Goal: Transaction & Acquisition: Purchase product/service

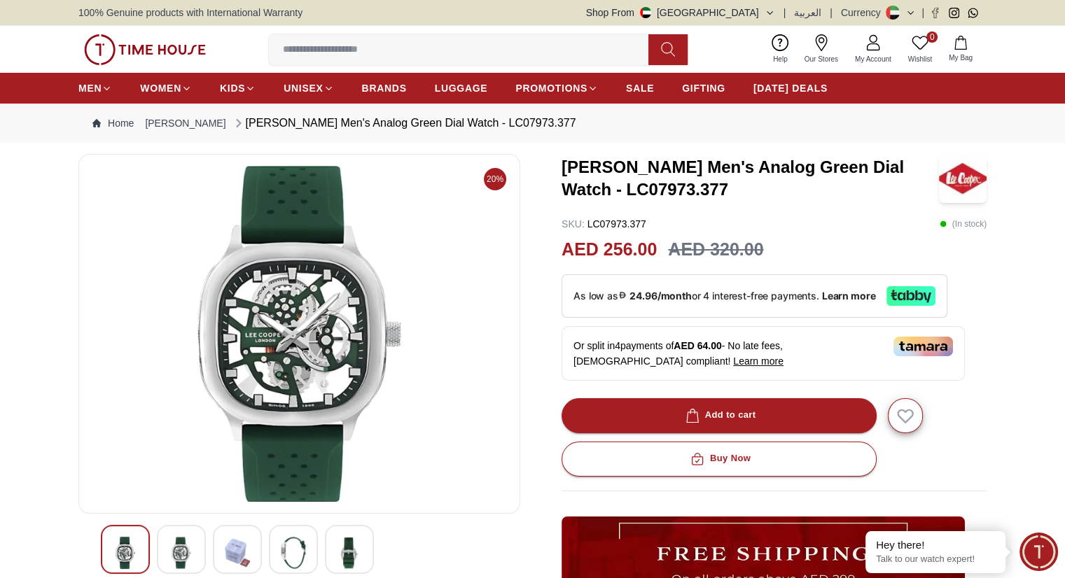
click at [363, 305] on img at bounding box center [299, 334] width 418 height 336
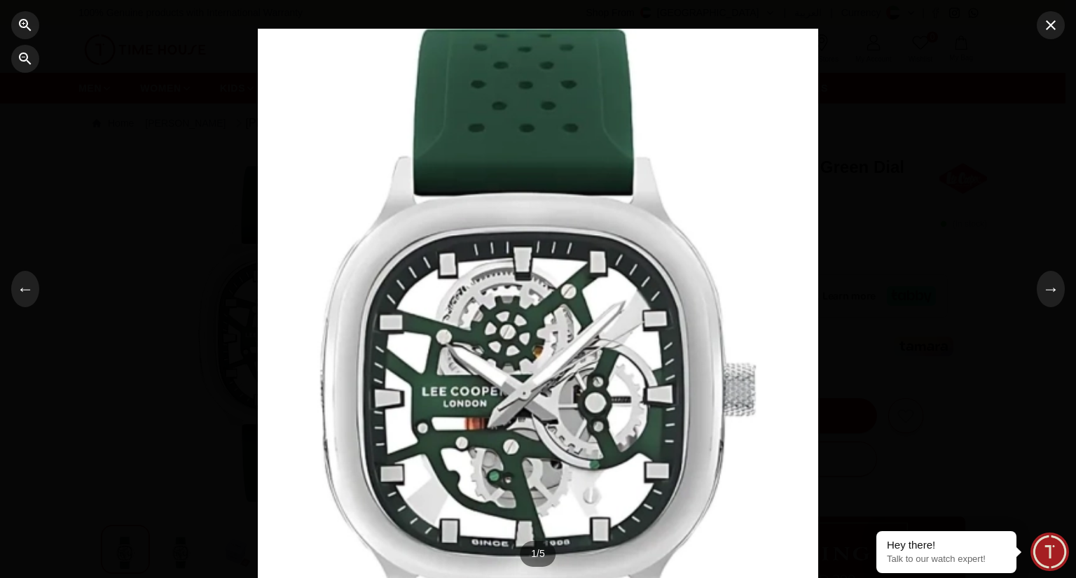
click at [146, 239] on div at bounding box center [538, 289] width 1076 height 578
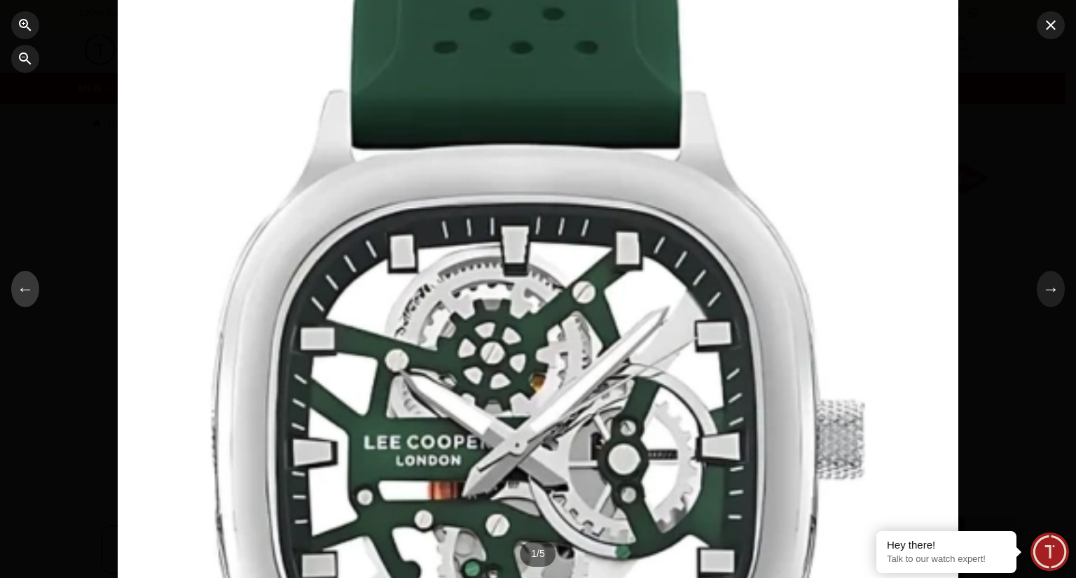
click at [31, 296] on button "←" at bounding box center [25, 289] width 28 height 36
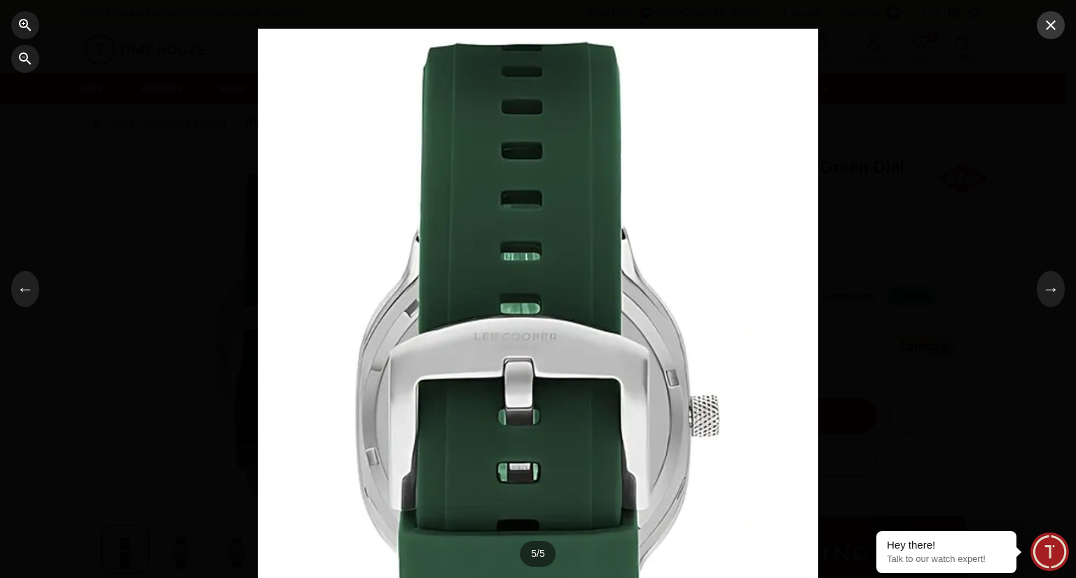
click at [1056, 28] on icon "button" at bounding box center [1050, 25] width 17 height 17
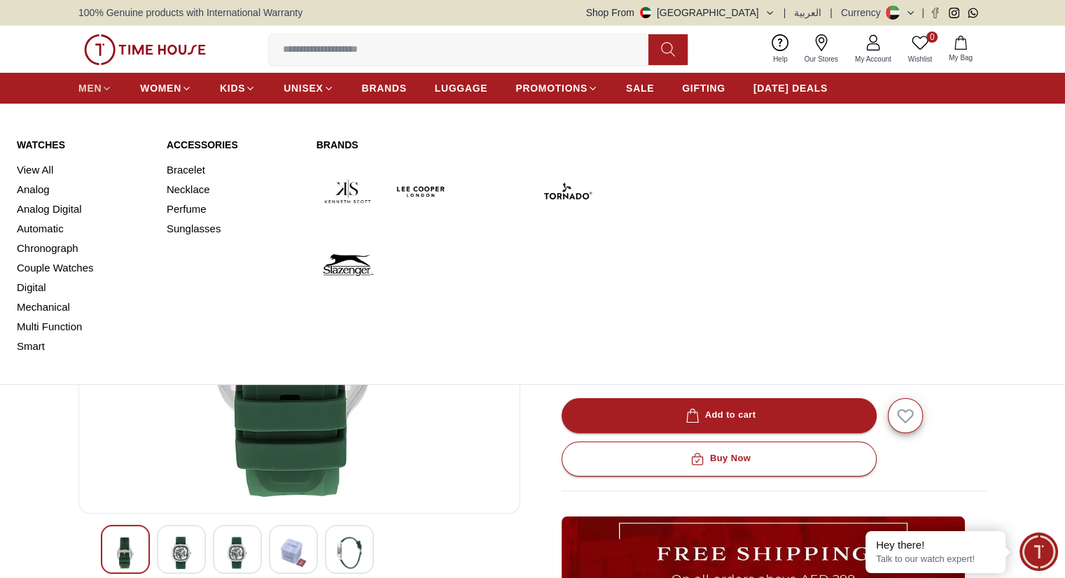
click at [104, 88] on icon at bounding box center [107, 88] width 6 height 3
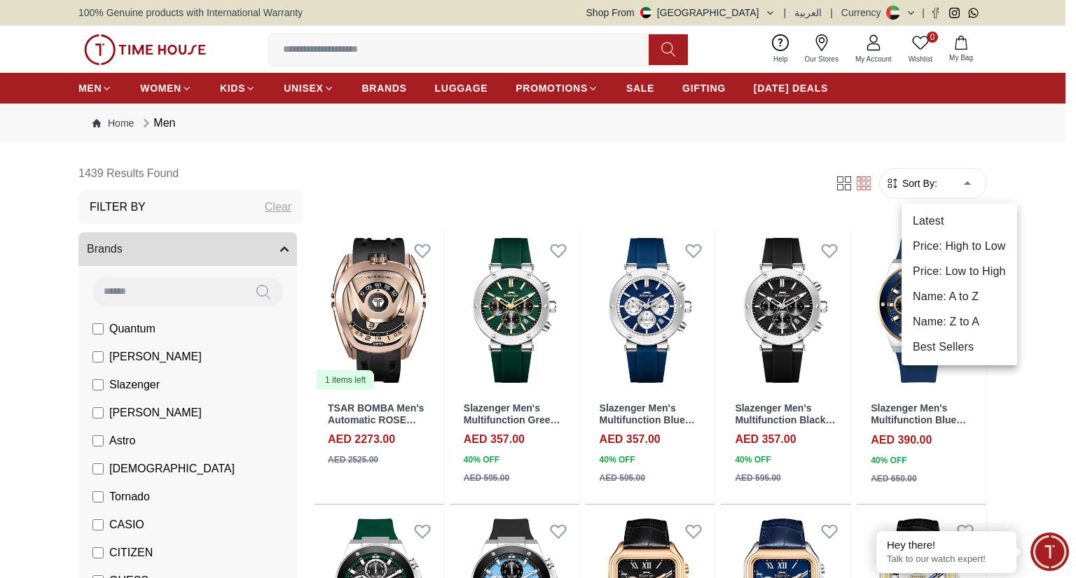
click at [991, 263] on li "Price: Low to High" at bounding box center [959, 271] width 116 height 25
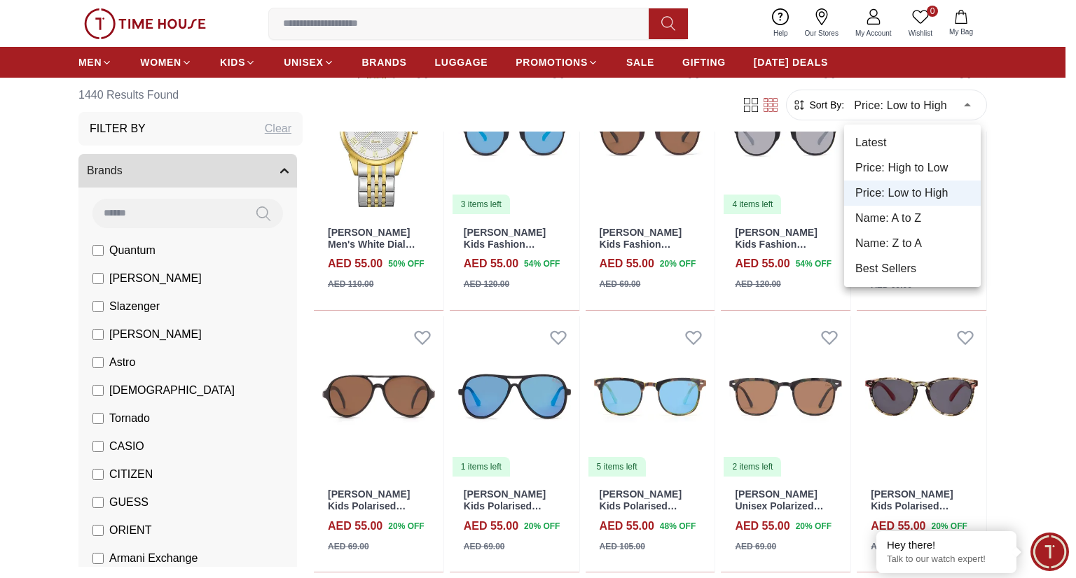
click at [915, 197] on li "Price: Low to High" at bounding box center [912, 193] width 137 height 25
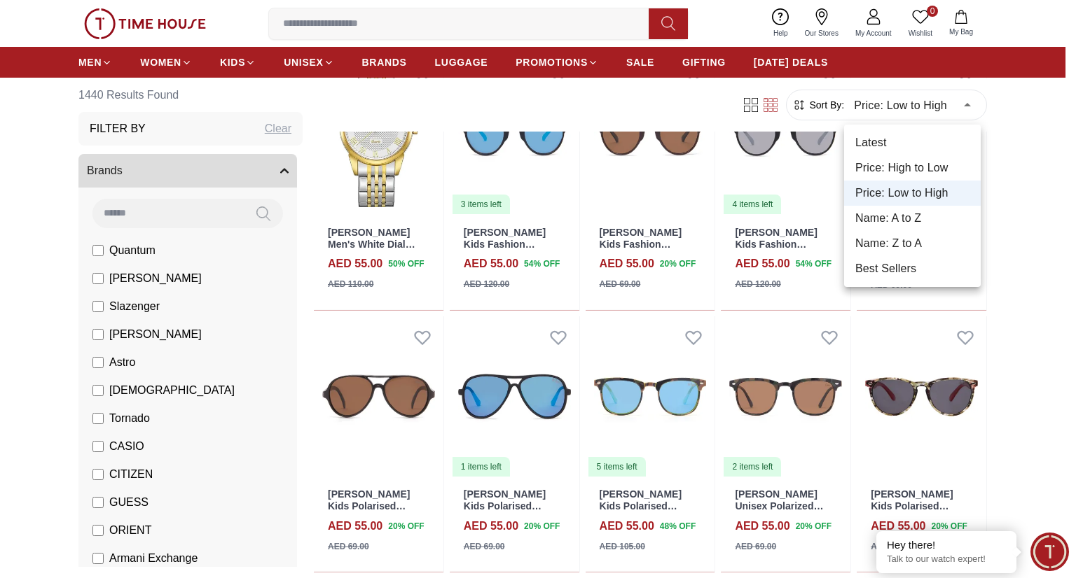
click at [922, 166] on li "Price: High to Low" at bounding box center [912, 167] width 137 height 25
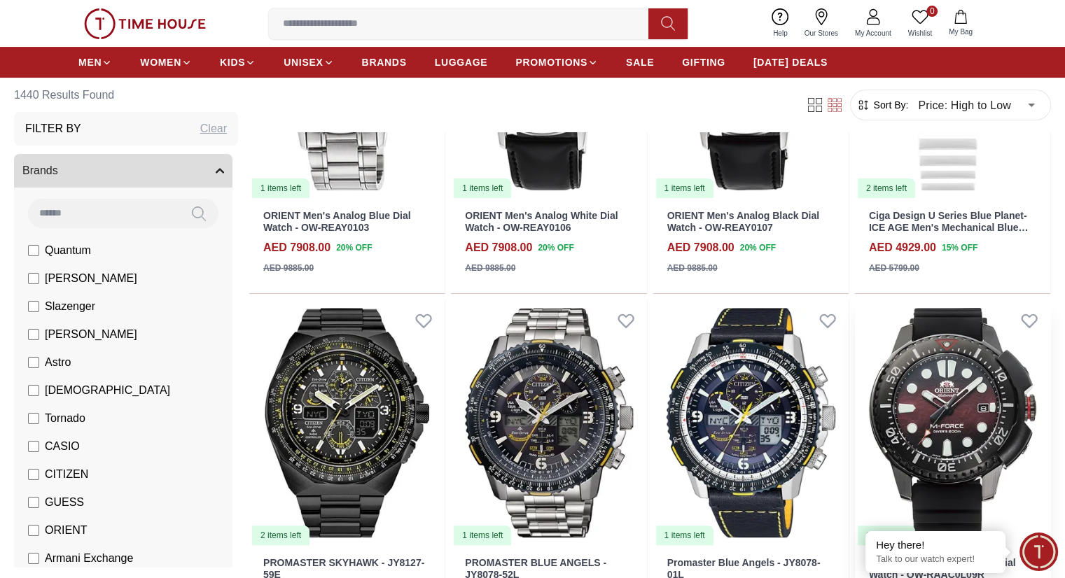
scroll to position [350, 0]
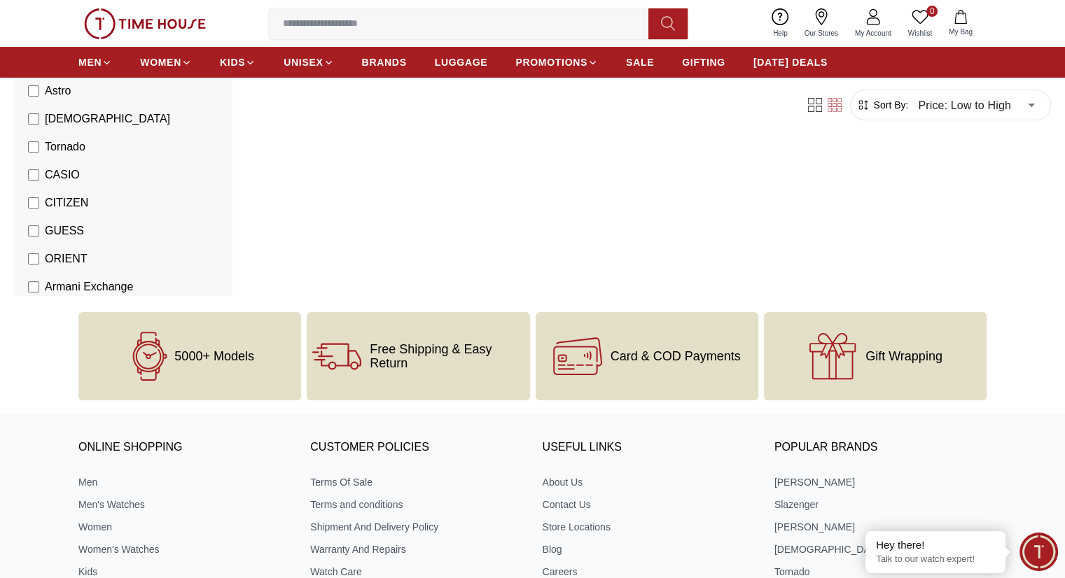
scroll to position [602, 0]
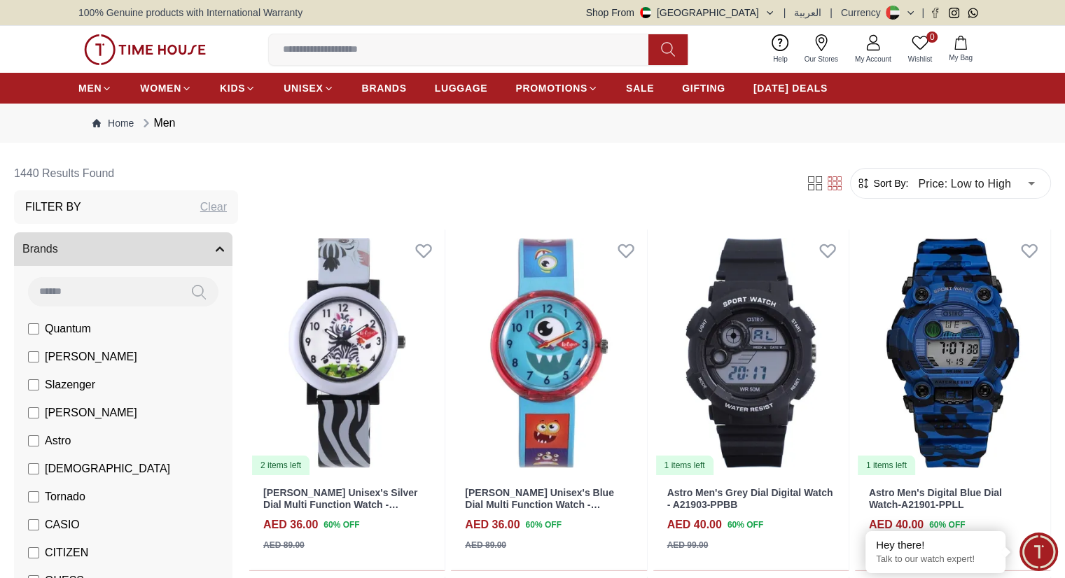
type input "******"
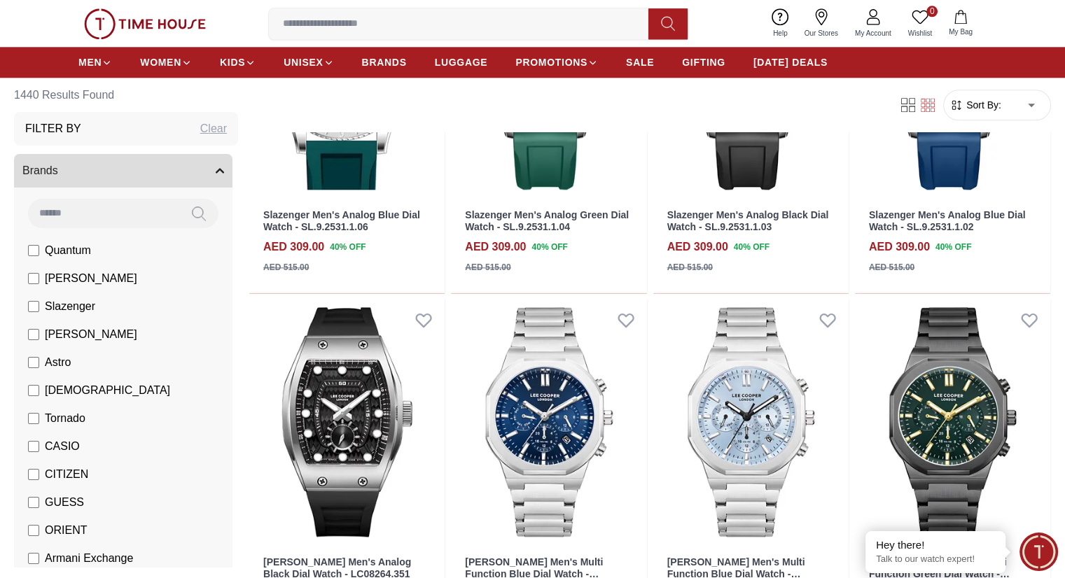
scroll to position [1751, 0]
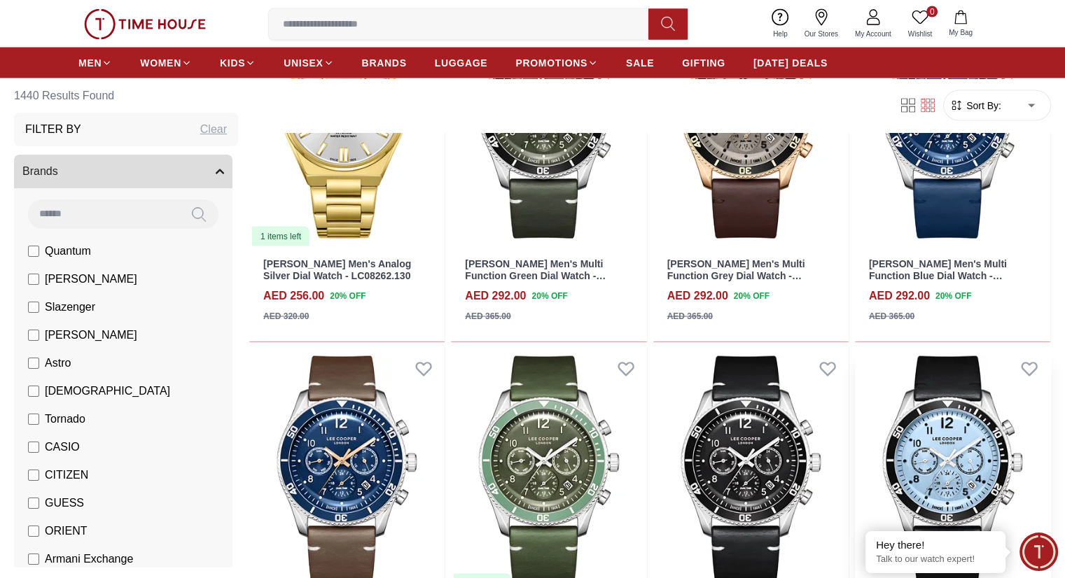
scroll to position [2731, 0]
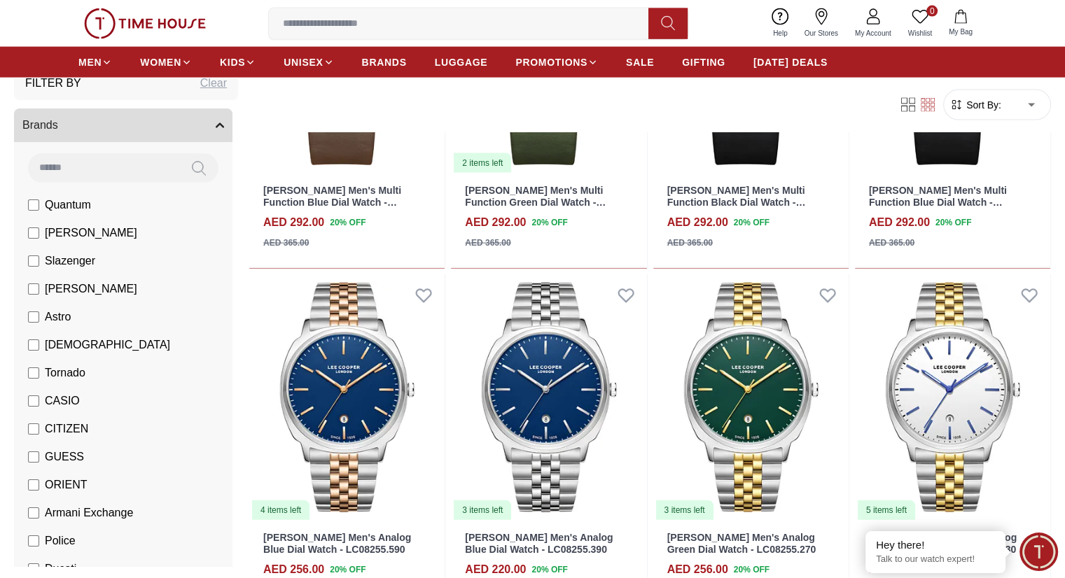
scroll to position [70, 0]
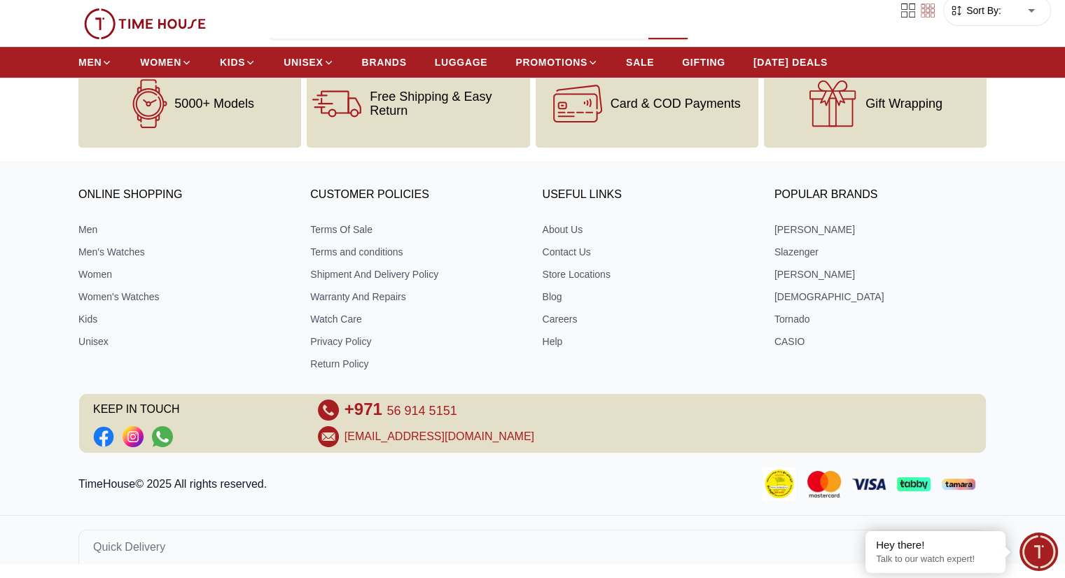
scroll to position [602, 0]
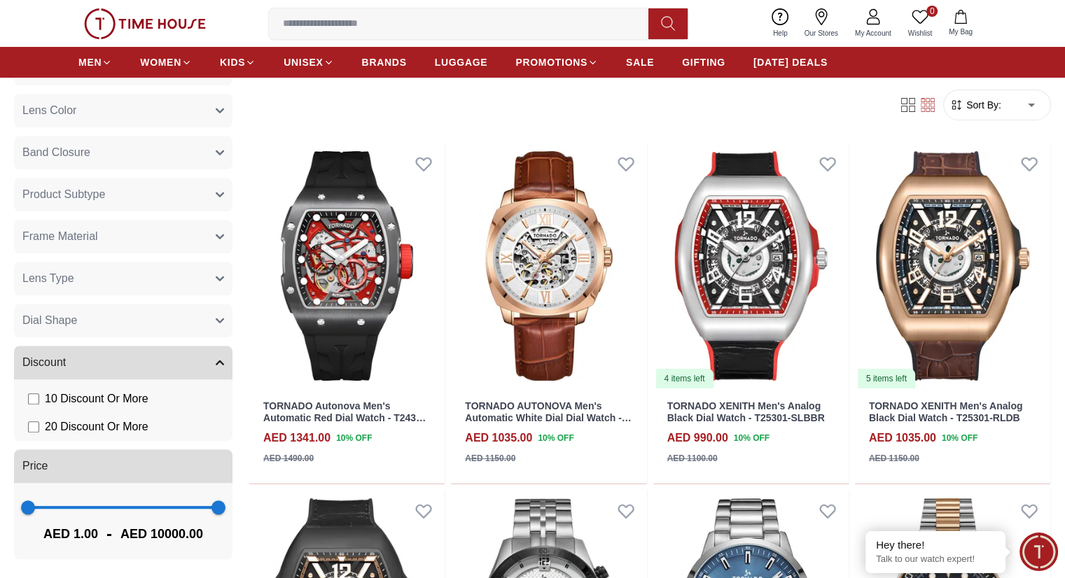
scroll to position [140, 0]
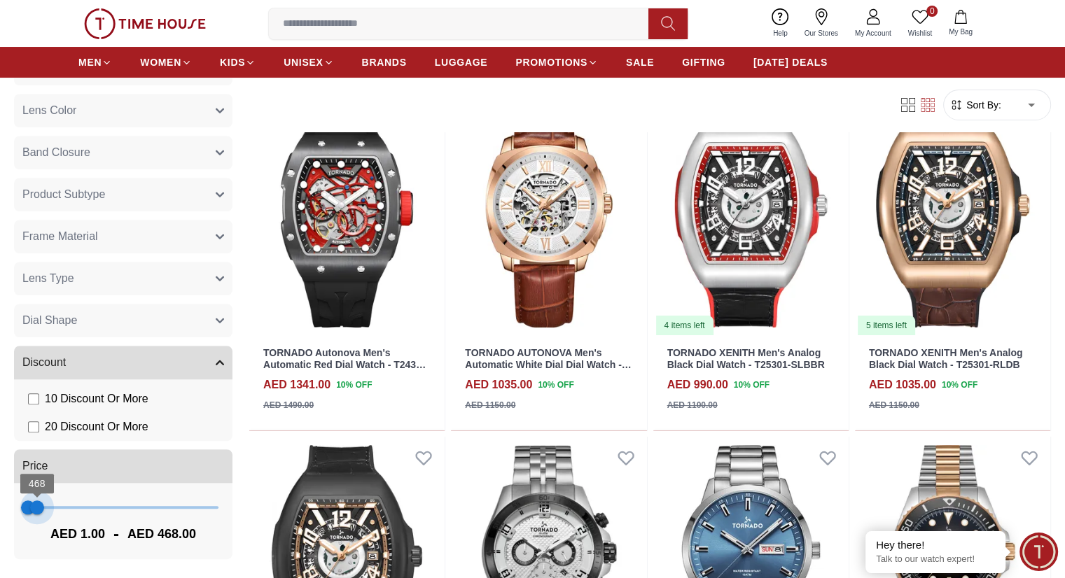
type input "***"
drag, startPoint x: 270, startPoint y: 509, endPoint x: 99, endPoint y: 543, distance: 173.5
click at [99, 543] on div "1 390 AED 1.00 - AED 390.00" at bounding box center [123, 521] width 218 height 76
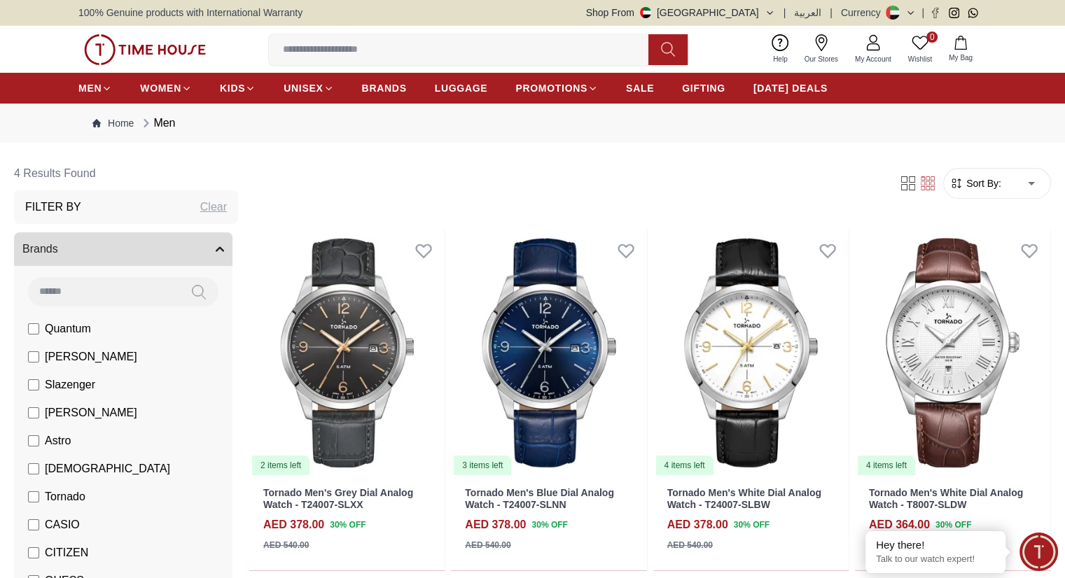
click at [91, 334] on span "Quantum" at bounding box center [68, 329] width 46 height 17
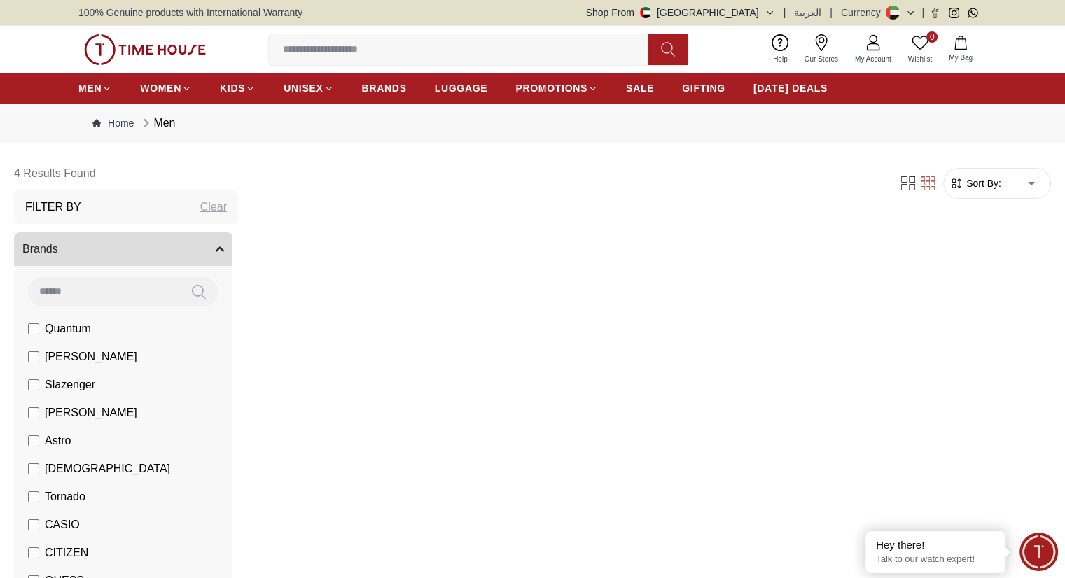
click at [137, 361] on span "[PERSON_NAME]" at bounding box center [91, 357] width 92 height 17
click at [95, 388] on span "Slazenger" at bounding box center [70, 385] width 50 height 17
click at [137, 418] on span "[PERSON_NAME]" at bounding box center [91, 413] width 92 height 17
click at [71, 443] on span "Astro" at bounding box center [58, 441] width 26 height 17
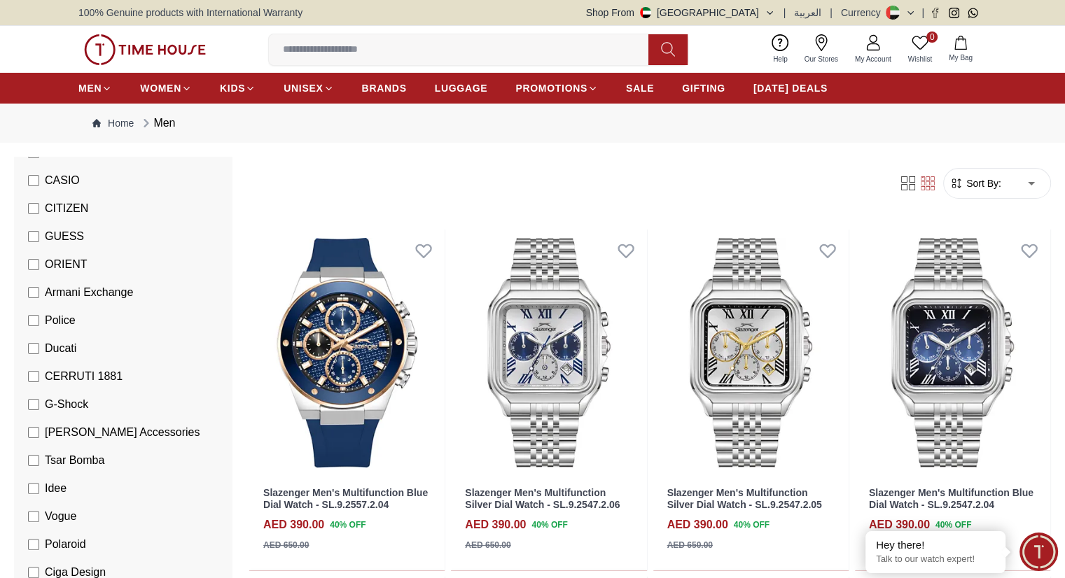
scroll to position [350, 0]
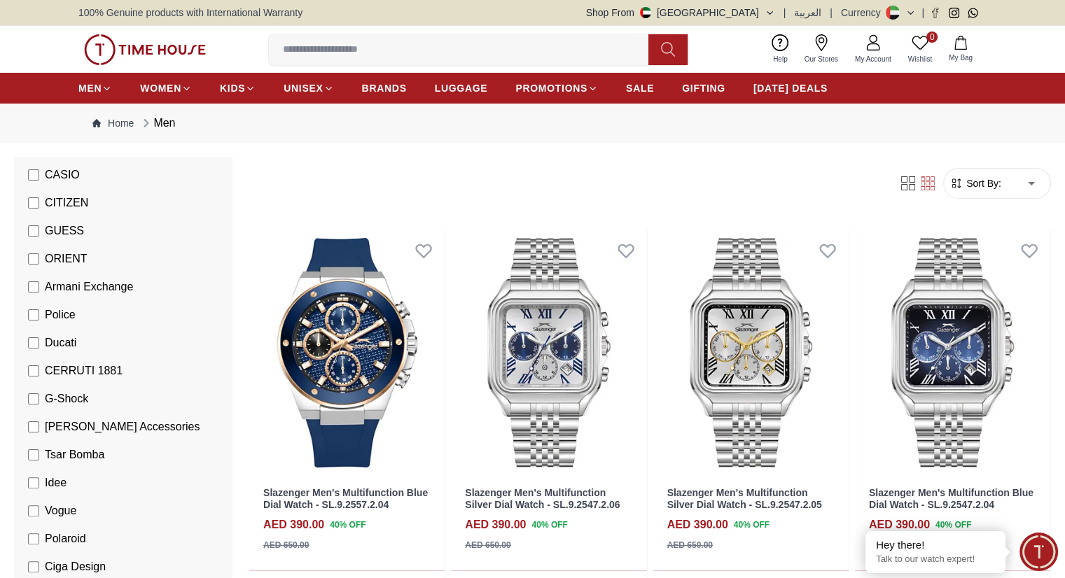
click at [133, 287] on span "Armani Exchange" at bounding box center [89, 287] width 88 height 17
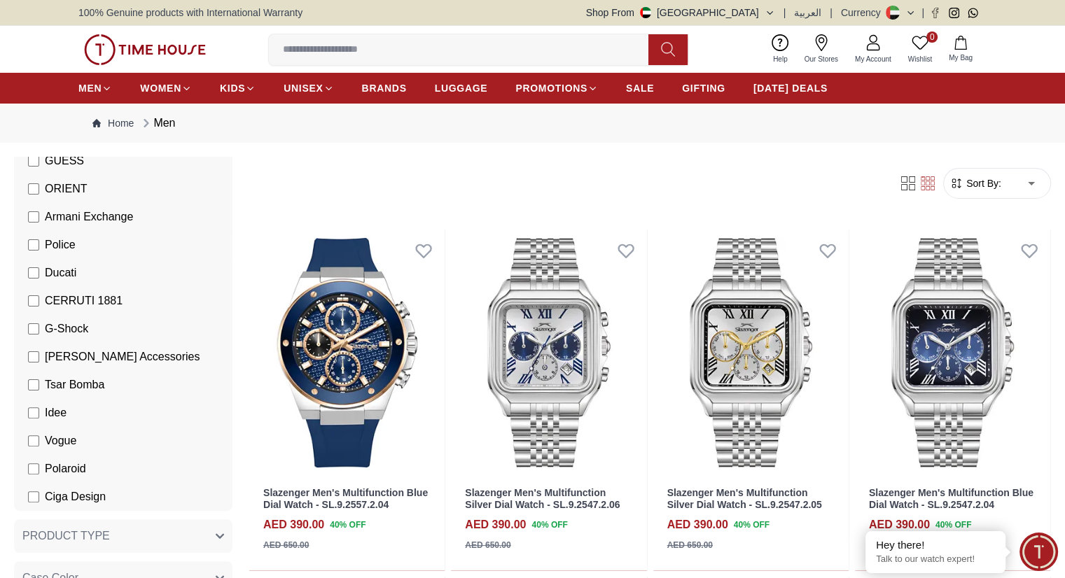
click at [76, 244] on span "Police" at bounding box center [60, 245] width 31 height 17
click at [88, 326] on span "G-Shock" at bounding box center [66, 329] width 43 height 17
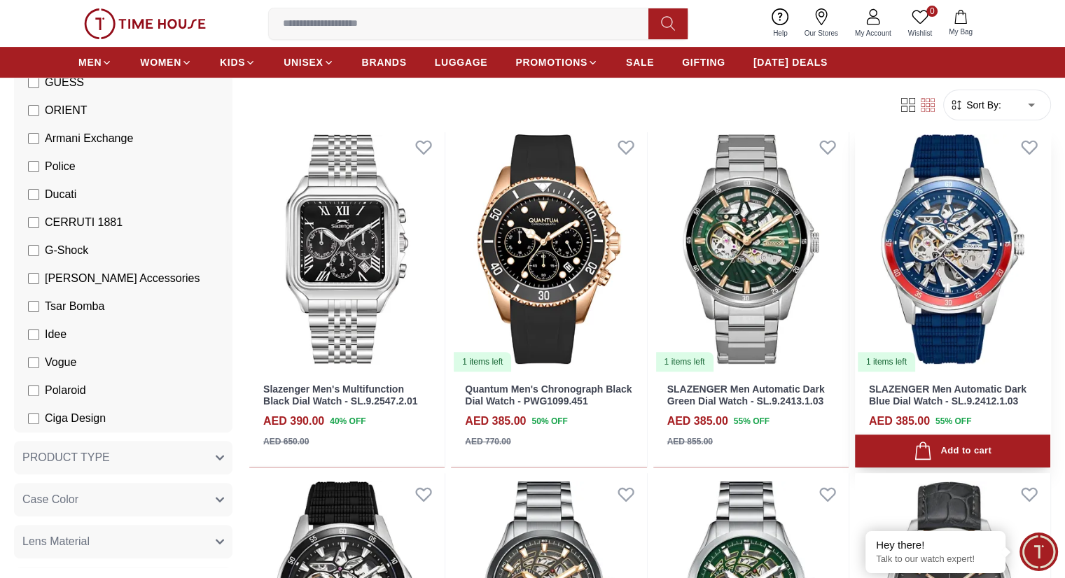
scroll to position [490, 0]
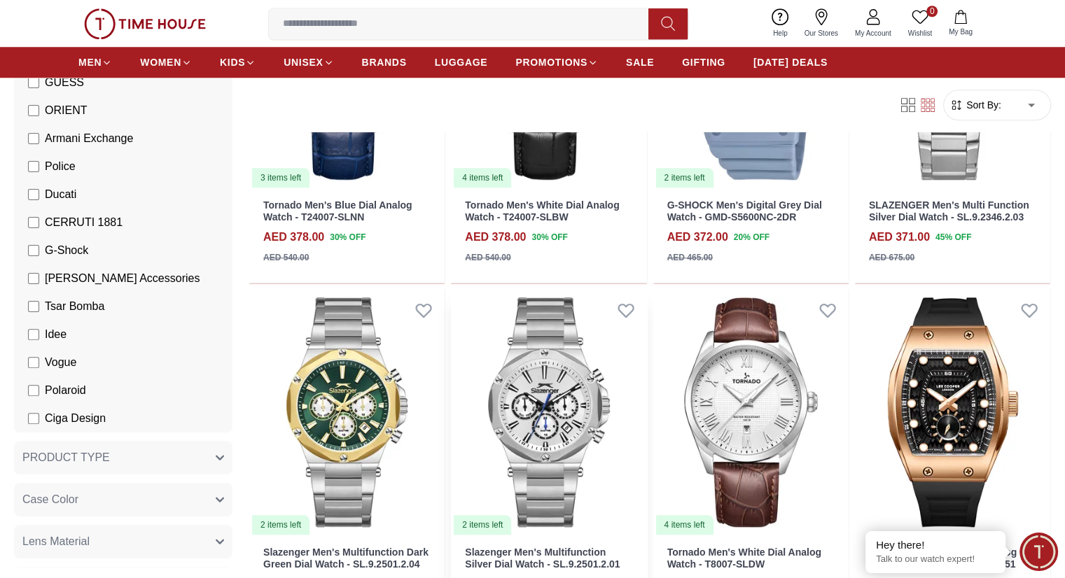
scroll to position [1331, 0]
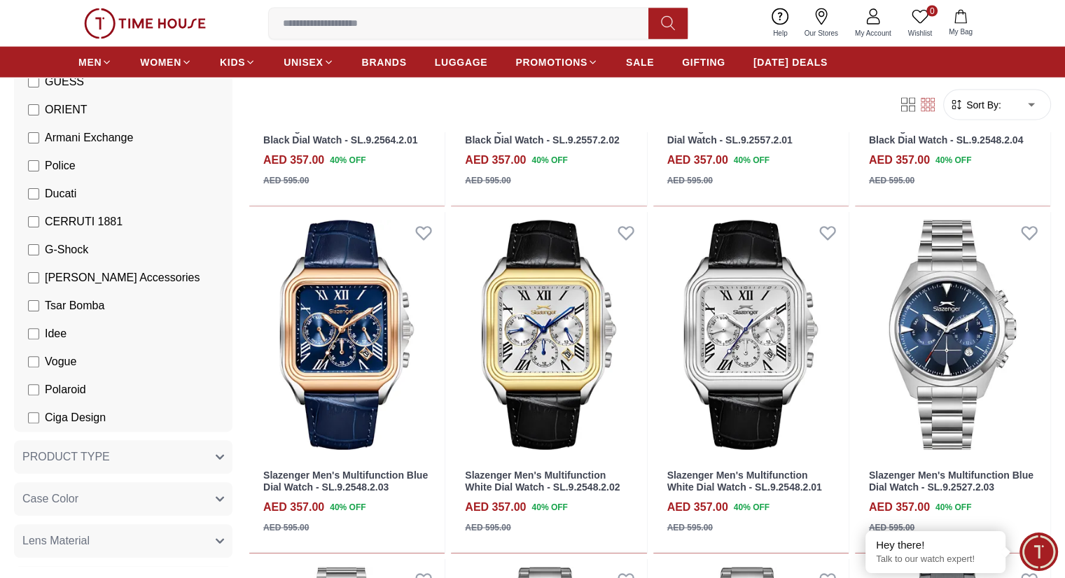
scroll to position [2871, 0]
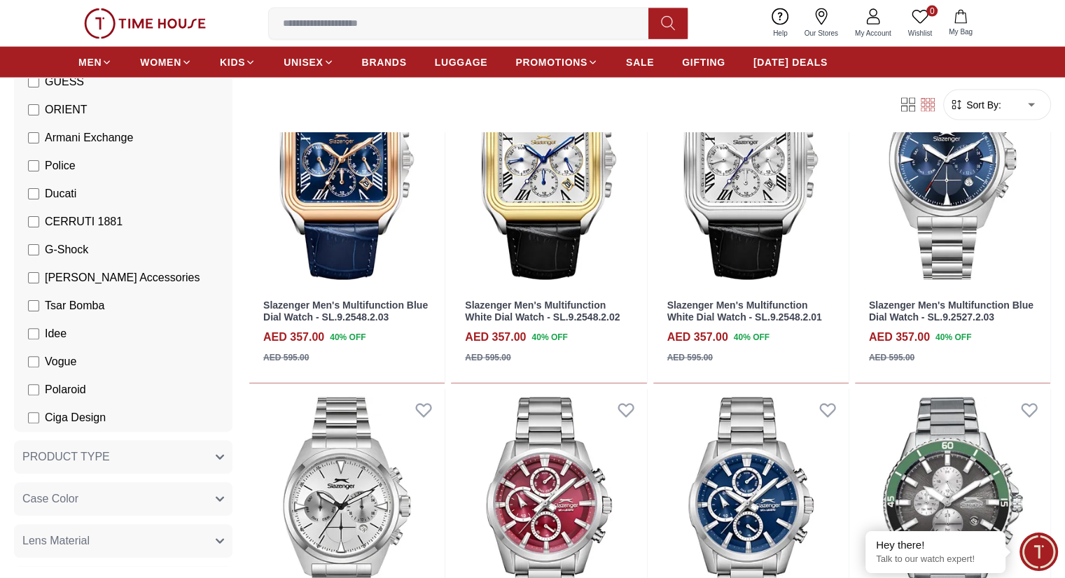
scroll to position [3151, 0]
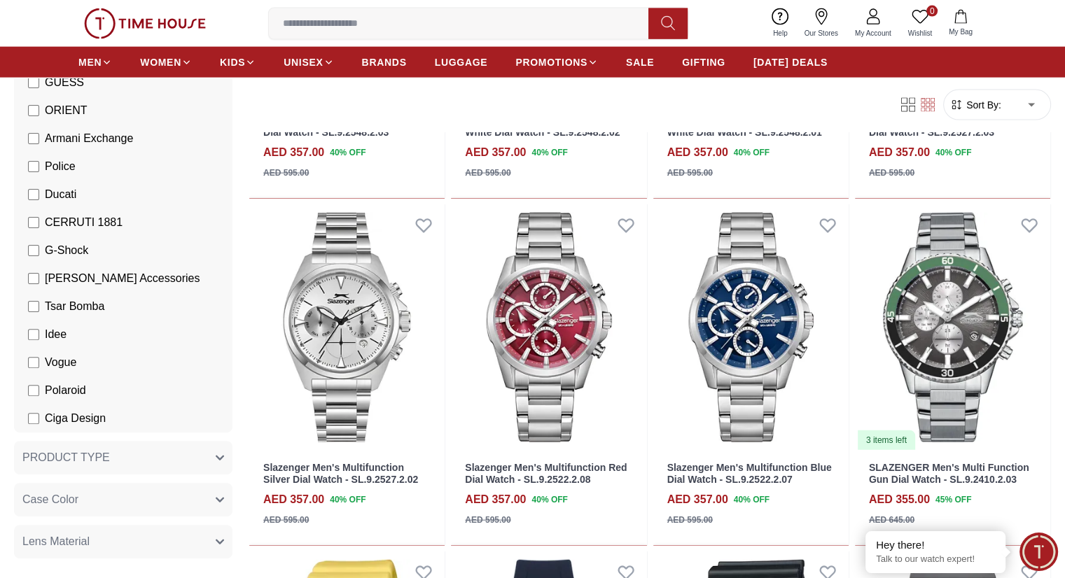
click at [452, 15] on input at bounding box center [464, 24] width 391 height 28
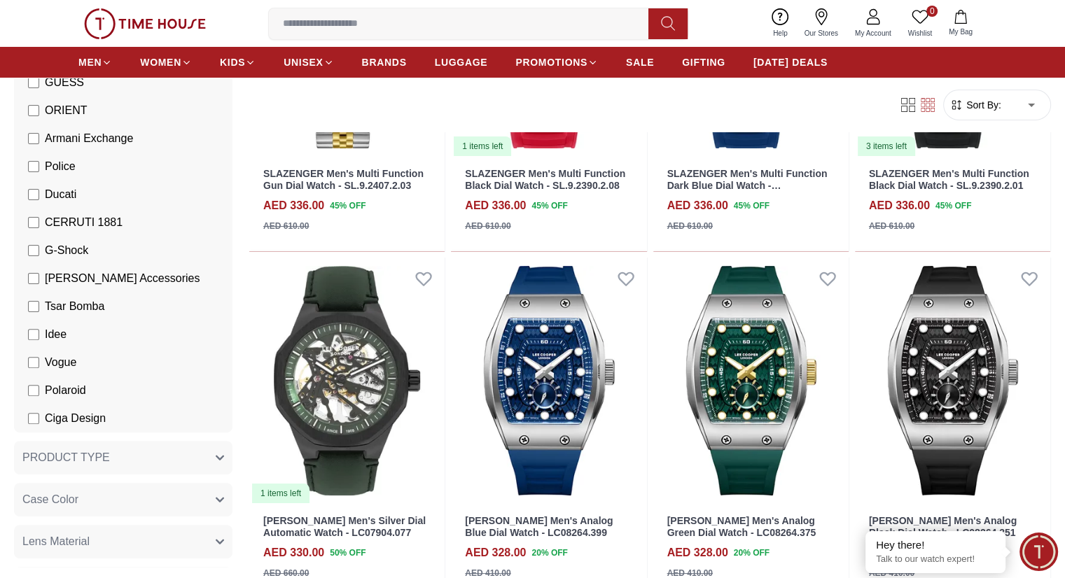
scroll to position [5252, 0]
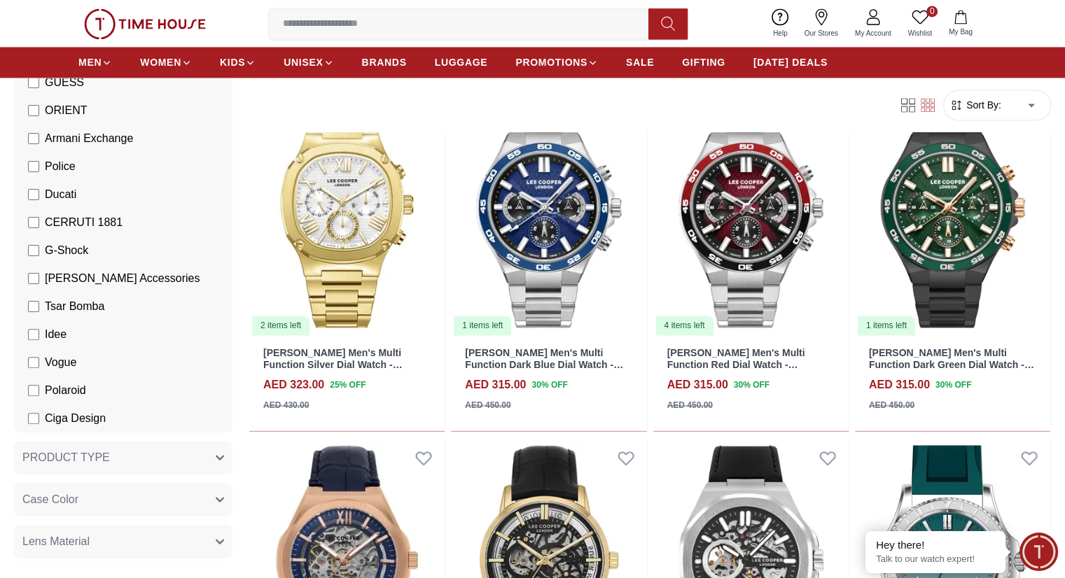
scroll to position [7563, 0]
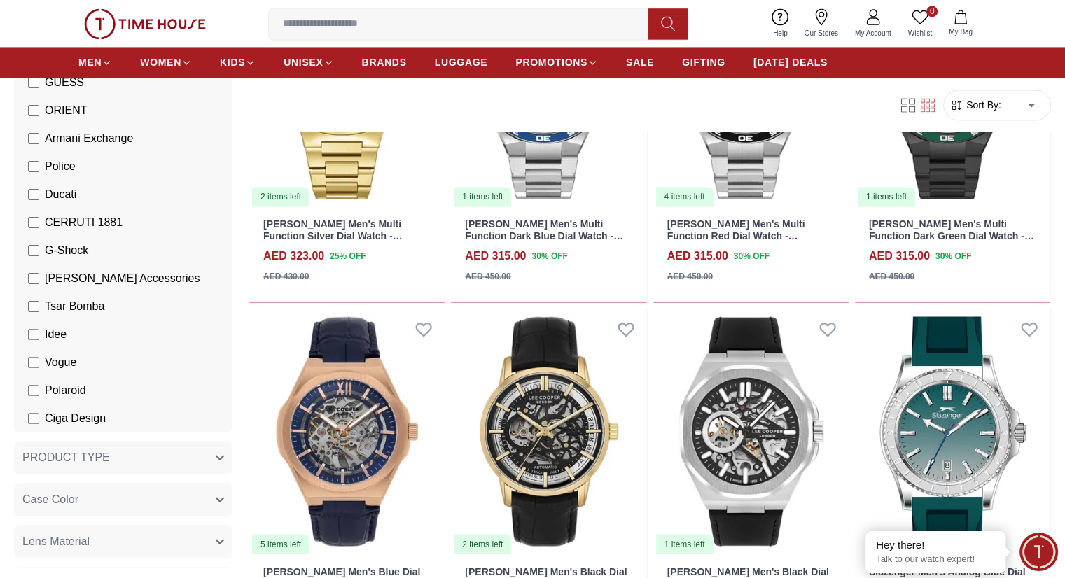
scroll to position [7810, 0]
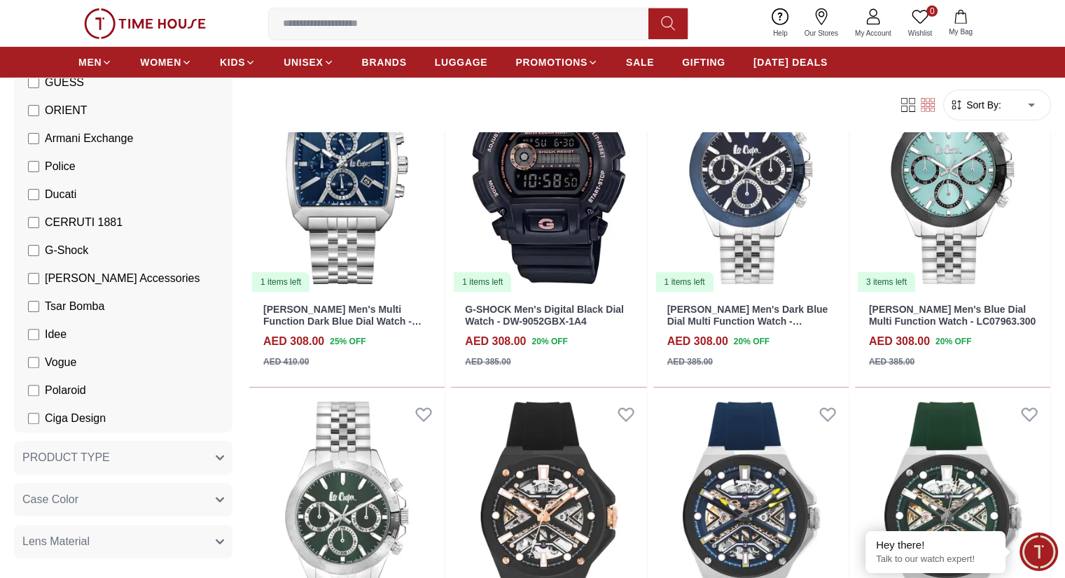
scroll to position [9825, 0]
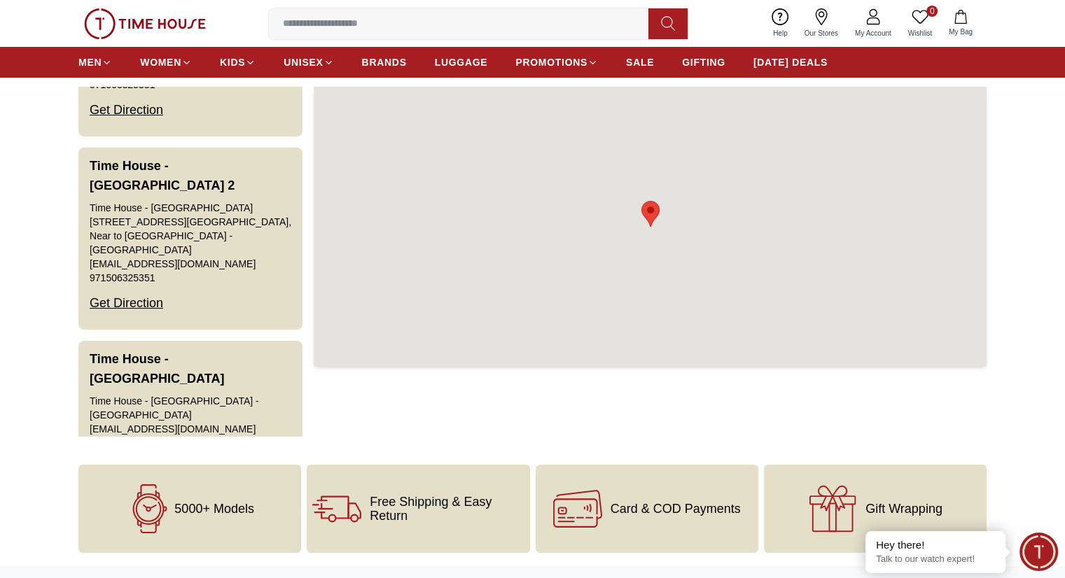
scroll to position [1471, 0]
